Goal: Navigation & Orientation: Find specific page/section

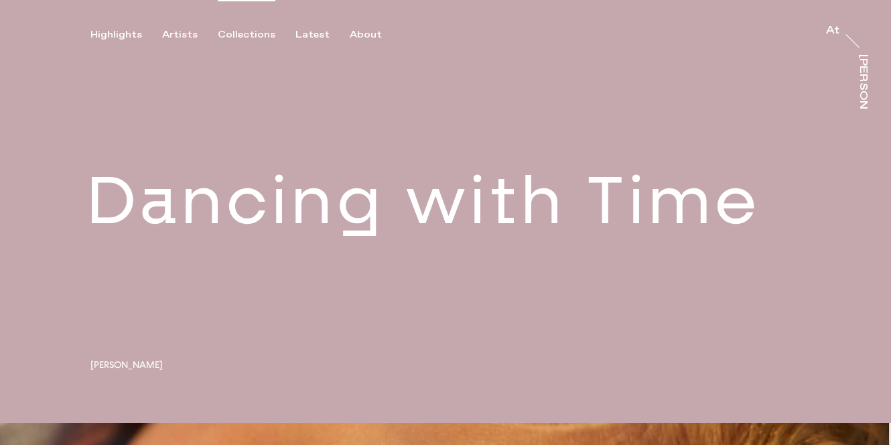
click at [242, 35] on div "Collections" at bounding box center [247, 35] width 58 height 12
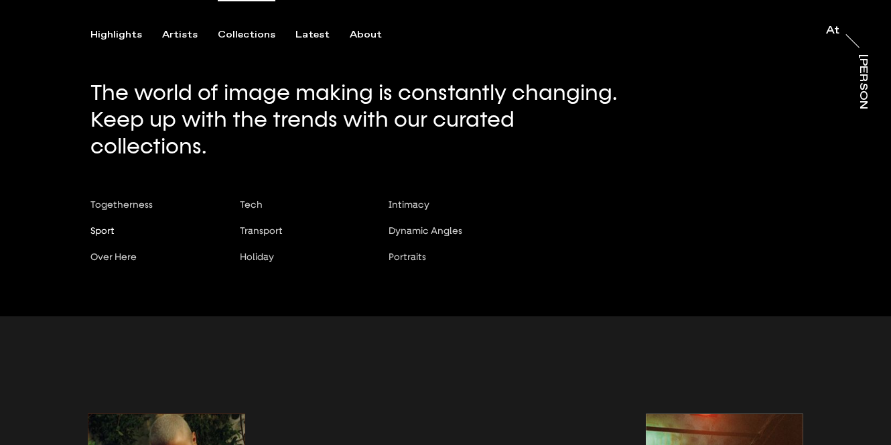
click at [108, 225] on span "Sport" at bounding box center [102, 230] width 24 height 11
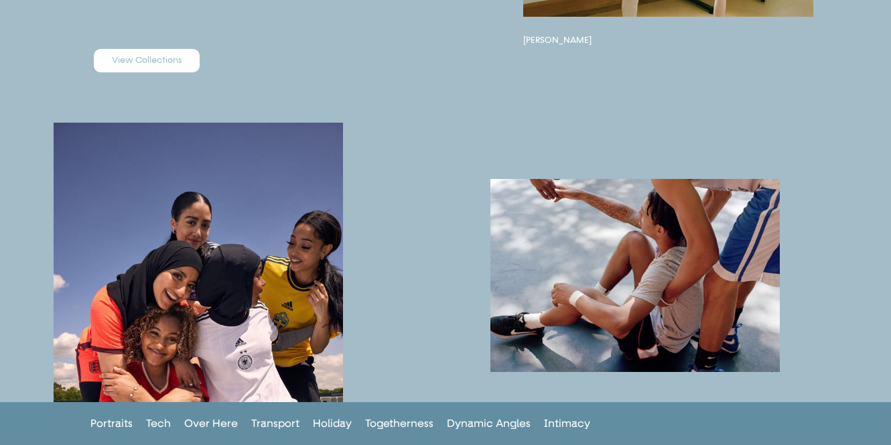
scroll to position [144, 0]
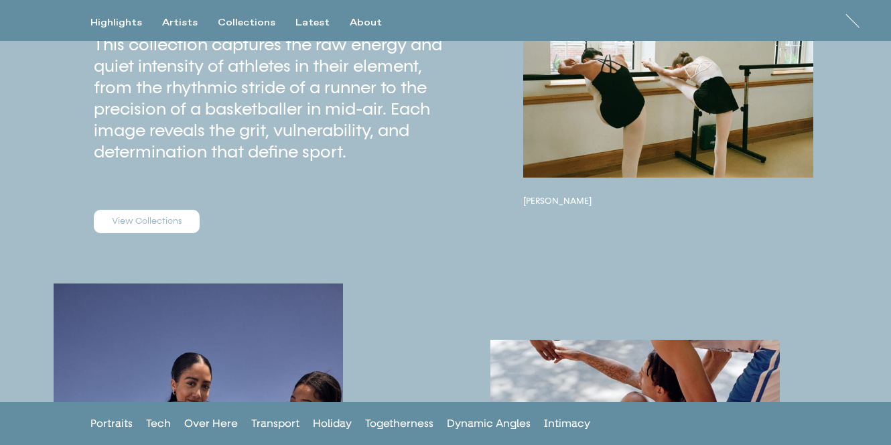
click at [123, 234] on link "View Collections" at bounding box center [147, 222] width 106 height 24
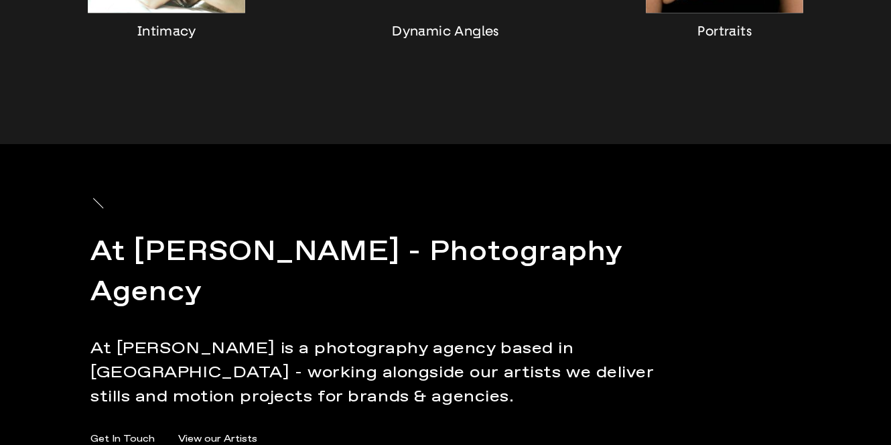
scroll to position [1470, 0]
